Goal: Transaction & Acquisition: Purchase product/service

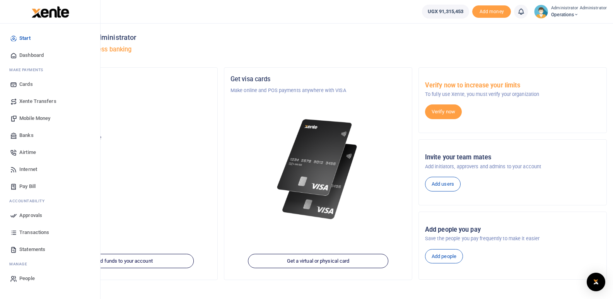
click at [31, 117] on span "Mobile Money" at bounding box center [34, 118] width 31 height 8
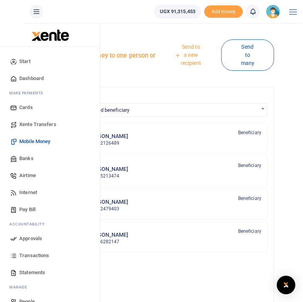
click at [38, 140] on span "Mobile Money" at bounding box center [34, 142] width 31 height 8
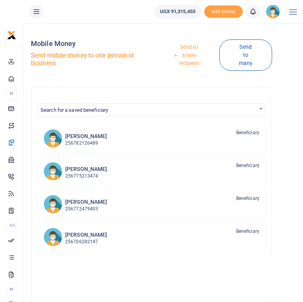
click at [192, 57] on div at bounding box center [151, 151] width 303 height 302
click at [185, 53] on link "Send to a new recipient" at bounding box center [186, 55] width 66 height 30
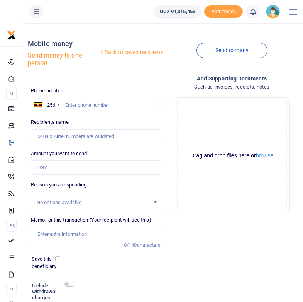
click at [95, 105] on input "text" at bounding box center [96, 105] width 130 height 15
click at [80, 106] on input "text" at bounding box center [96, 105] width 130 height 15
type input "0758556007"
type input "Umar Candia"
type input "0758556007"
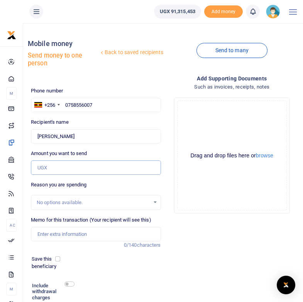
click at [61, 170] on input "Amount you want to send" at bounding box center [96, 167] width 130 height 15
type input "50,000"
click at [132, 265] on div "Save this beneficiary" at bounding box center [92, 262] width 126 height 15
click at [69, 235] on input "Memo for this transaction (Your recipient will see this)" at bounding box center [96, 234] width 130 height 15
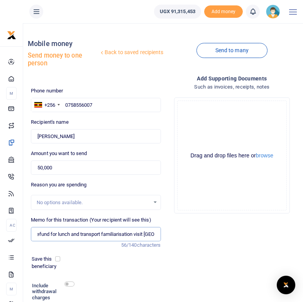
scroll to position [0, 7]
type input "Refund for lunch and transport familiarisation visit Arua"
click at [100, 270] on div "Save this beneficiary" at bounding box center [93, 263] width 136 height 16
click at [70, 283] on input "checkbox" at bounding box center [70, 283] width 10 height 5
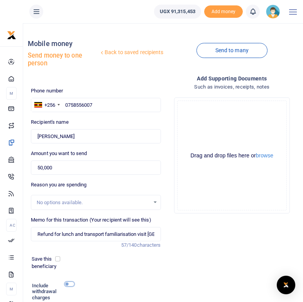
checkbox input "true"
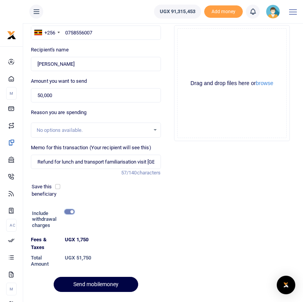
scroll to position [73, 0]
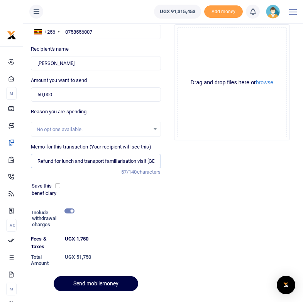
click at [74, 160] on input "Refund for lunch and transport familiarisation visit Arua" at bounding box center [96, 161] width 130 height 15
type input "Refund for meals familiarisation visit Arua"
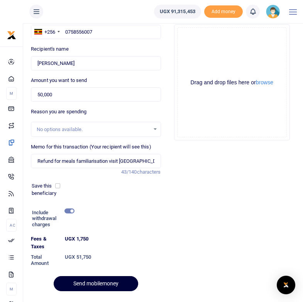
click at [87, 281] on button "Send mobilemoney" at bounding box center [96, 283] width 85 height 15
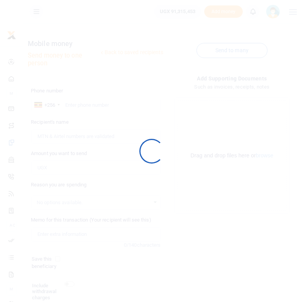
scroll to position [60, 0]
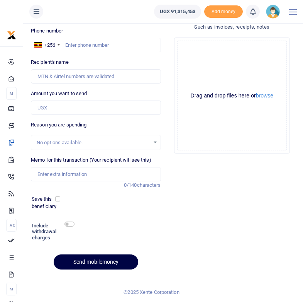
click at [254, 12] on icon at bounding box center [253, 11] width 8 height 9
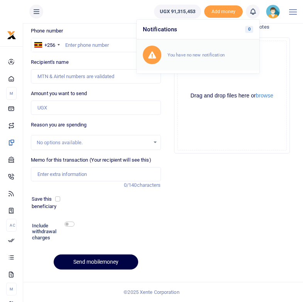
click at [195, 56] on small "You have no new notification" at bounding box center [196, 54] width 57 height 5
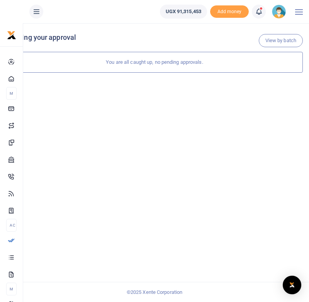
click at [175, 121] on div "View by batch Pending your approval You are all caught up, no pending approvals." at bounding box center [154, 162] width 309 height 279
click at [259, 14] on icon at bounding box center [259, 11] width 8 height 9
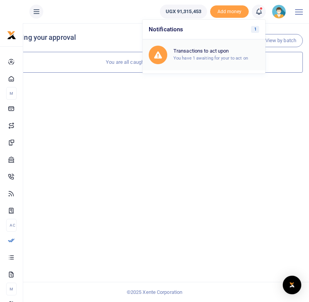
click at [208, 56] on small "You have 1 awaiting for your to act on" at bounding box center [211, 57] width 75 height 5
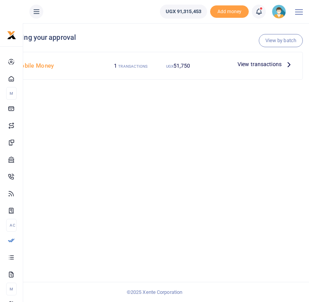
click at [289, 65] on icon at bounding box center [289, 64] width 9 height 9
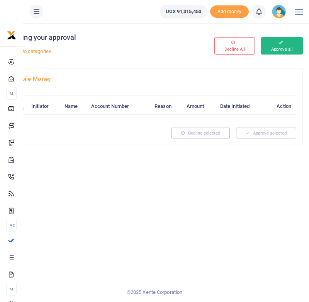
click at [284, 46] on button "Approve all" at bounding box center [282, 45] width 42 height 17
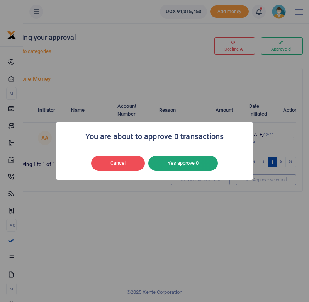
click at [186, 164] on button "Yes approve 0" at bounding box center [183, 163] width 70 height 15
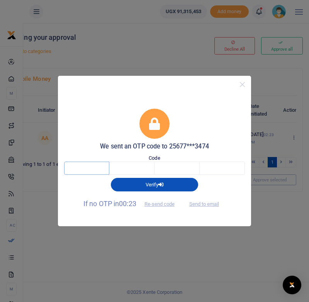
click at [86, 167] on input "text" at bounding box center [86, 168] width 45 height 13
type input "8"
type input "1"
type input "9"
type input "0"
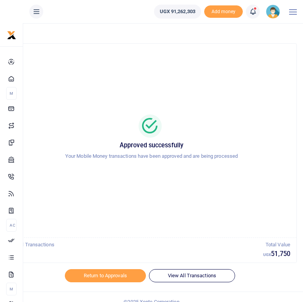
click at [159, 78] on div "Approved successfully Your Mobile Money transactions have been approved and are…" at bounding box center [152, 140] width 272 height 181
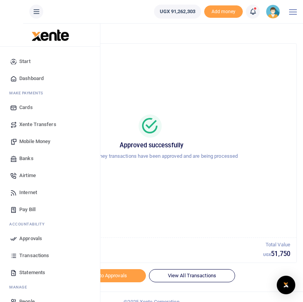
click at [28, 162] on span "Banks" at bounding box center [26, 159] width 14 height 8
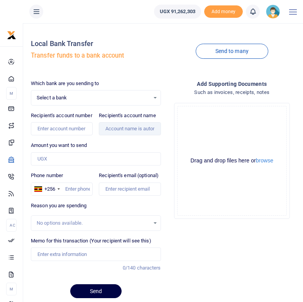
click at [155, 96] on div "Select a bank Select an option..." at bounding box center [95, 98] width 129 height 9
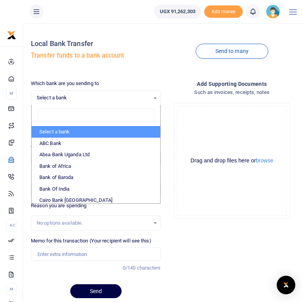
click at [58, 116] on input "search" at bounding box center [95, 116] width 117 height 14
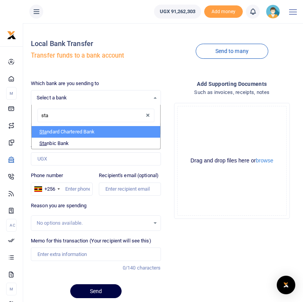
type input "[PERSON_NAME]"
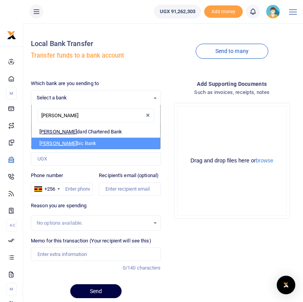
click at [60, 143] on li "[PERSON_NAME] bic Bank" at bounding box center [96, 144] width 128 height 12
select select "STANBIC"
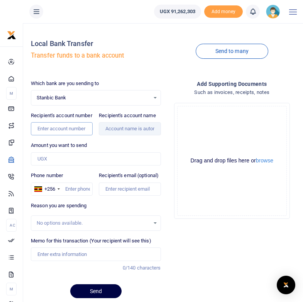
click at [62, 135] on input "Recipient's account number" at bounding box center [62, 128] width 62 height 13
type input "9030026811057"
click at [127, 143] on div "Which bank are you sending to Stanbic Bank Select an option... Select a bank AB…" at bounding box center [96, 192] width 136 height 225
type input "Bro's Media Company Limited"
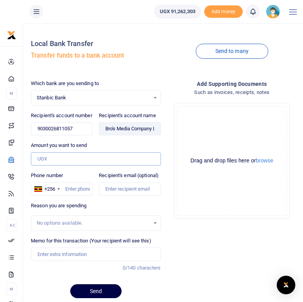
click at [51, 165] on input "Amount you want to send" at bounding box center [96, 158] width 130 height 13
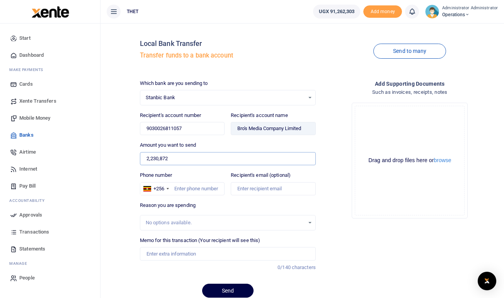
type input "2,230,872"
click at [303, 243] on div "Add supporting Documents Such as invoices, receipts, notes Drop your files here…" at bounding box center [410, 192] width 182 height 225
click at [191, 191] on input "Phone number" at bounding box center [182, 188] width 85 height 13
type input "0775213474"
click at [214, 206] on div "Reason you are spending No options available." at bounding box center [228, 216] width 176 height 29
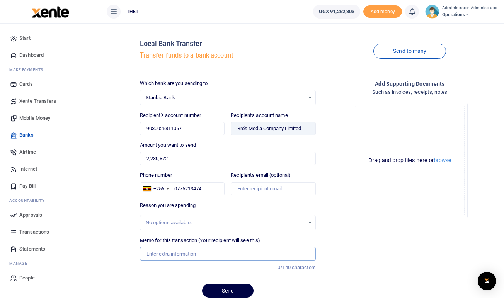
click at [158, 254] on input "Memo for this transaction (Your recipient will see this)" at bounding box center [228, 253] width 176 height 13
click at [177, 255] on input "Balance CHW stationery" at bounding box center [228, 253] width 176 height 13
type input "Balance for stationery"
click at [222, 292] on div at bounding box center [251, 293] width 135 height 9
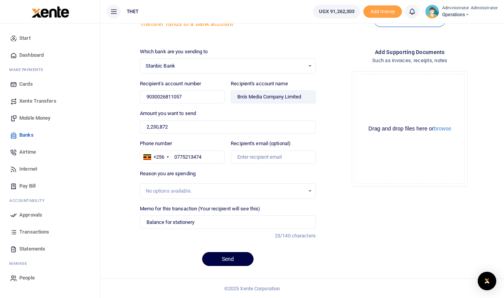
scroll to position [32, 0]
click at [226, 258] on button "Send" at bounding box center [227, 259] width 51 height 14
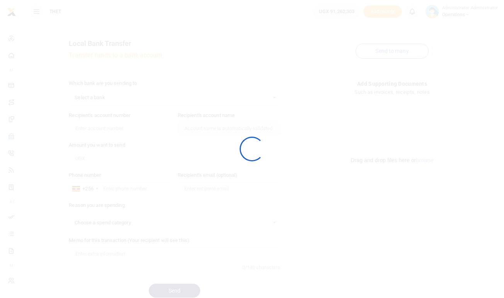
scroll to position [32, 0]
select select
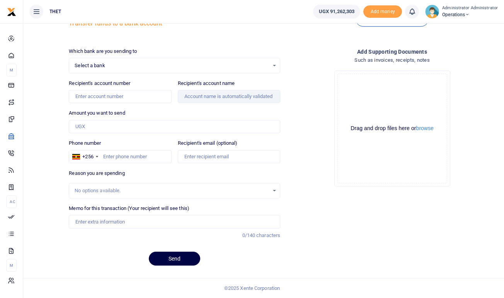
click at [415, 12] on icon at bounding box center [412, 11] width 8 height 9
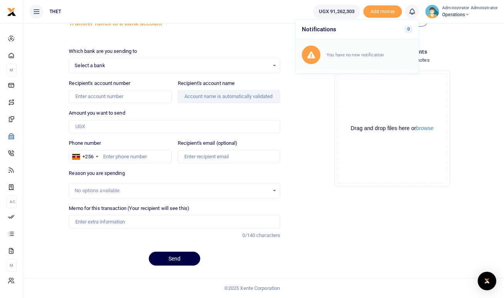
click at [362, 55] on small "You have no new notification" at bounding box center [355, 54] width 57 height 5
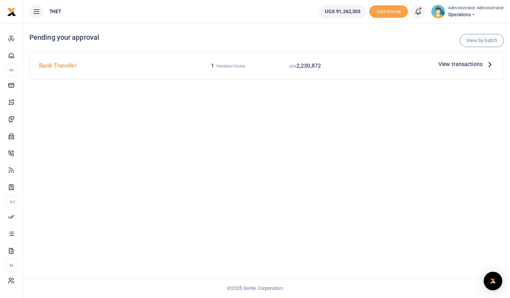
click at [490, 64] on icon at bounding box center [489, 64] width 9 height 9
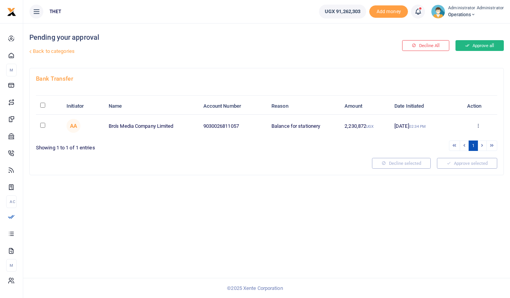
click at [478, 45] on button "Approve all" at bounding box center [479, 45] width 48 height 11
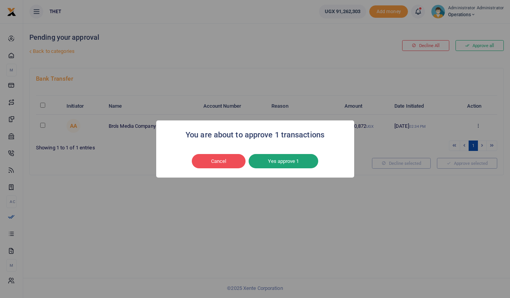
click at [279, 161] on button "Yes approve 1" at bounding box center [283, 161] width 70 height 15
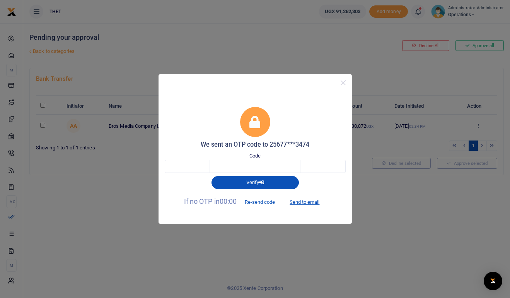
click at [258, 203] on button "Re-send code" at bounding box center [259, 202] width 43 height 13
click at [257, 202] on button "Re-send code" at bounding box center [259, 202] width 43 height 13
click at [248, 203] on button "Re-send code" at bounding box center [259, 202] width 43 height 13
click at [312, 201] on button "Send to email" at bounding box center [304, 202] width 43 height 13
click at [206, 166] on input "text" at bounding box center [187, 166] width 45 height 13
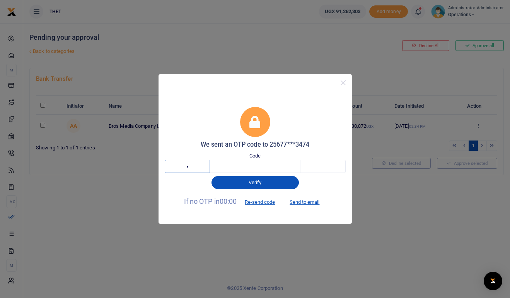
type input "7"
type input "0"
type input "3"
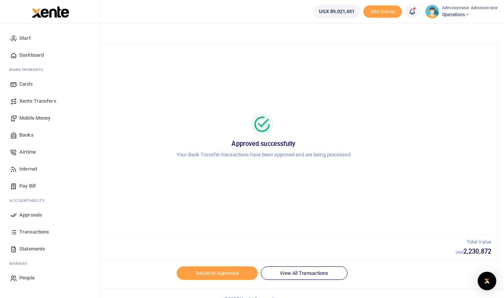
click at [29, 233] on span "Transactions" at bounding box center [34, 232] width 30 height 8
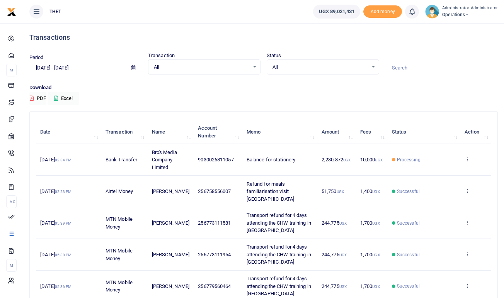
click at [436, 14] on img at bounding box center [432, 12] width 14 height 14
click at [454, 56] on link "Logout" at bounding box center [464, 56] width 61 height 11
